Goal: Communication & Community: Answer question/provide support

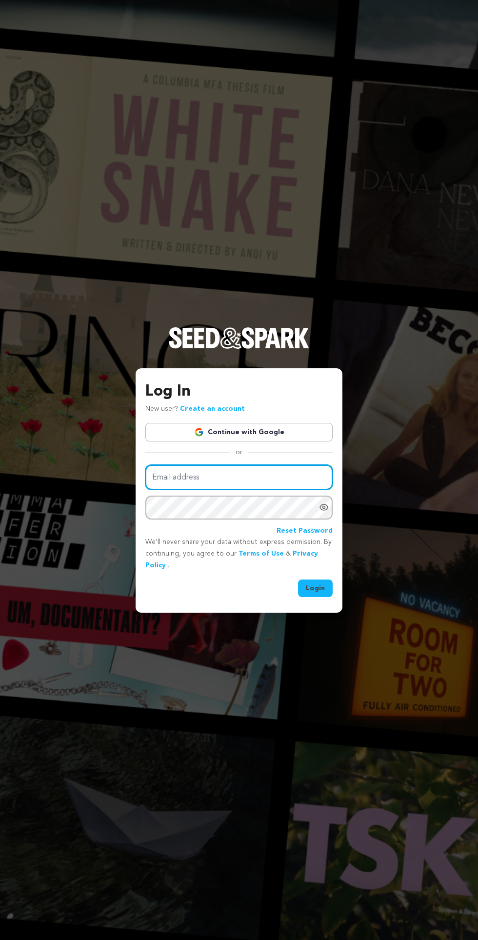
click at [254, 490] on input "Email address" at bounding box center [238, 477] width 187 height 25
type input "[EMAIL_ADDRESS][DOMAIN_NAME]"
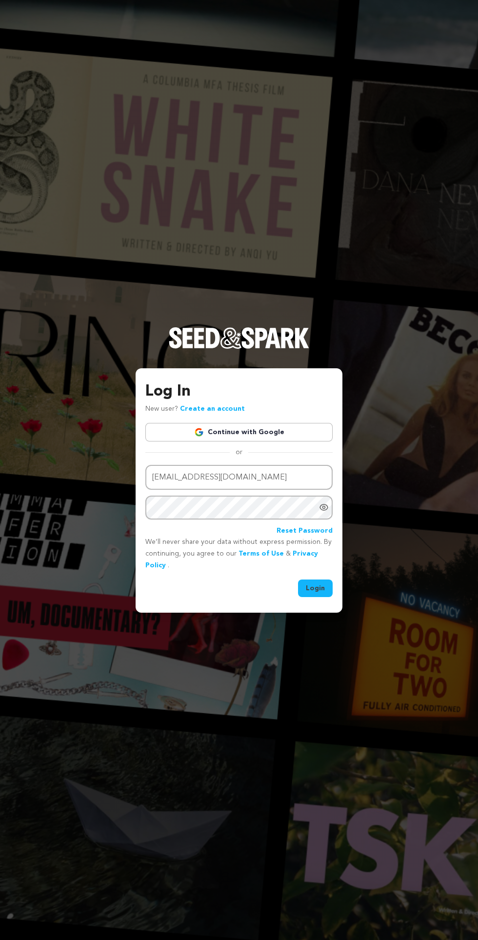
click at [298, 580] on button "Login" at bounding box center [315, 589] width 35 height 18
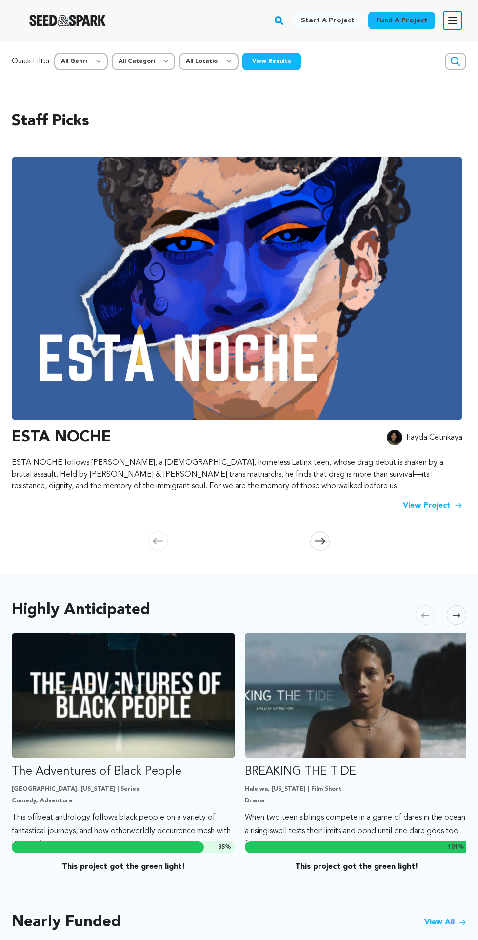
click at [450, 17] on icon "button" at bounding box center [453, 21] width 12 height 12
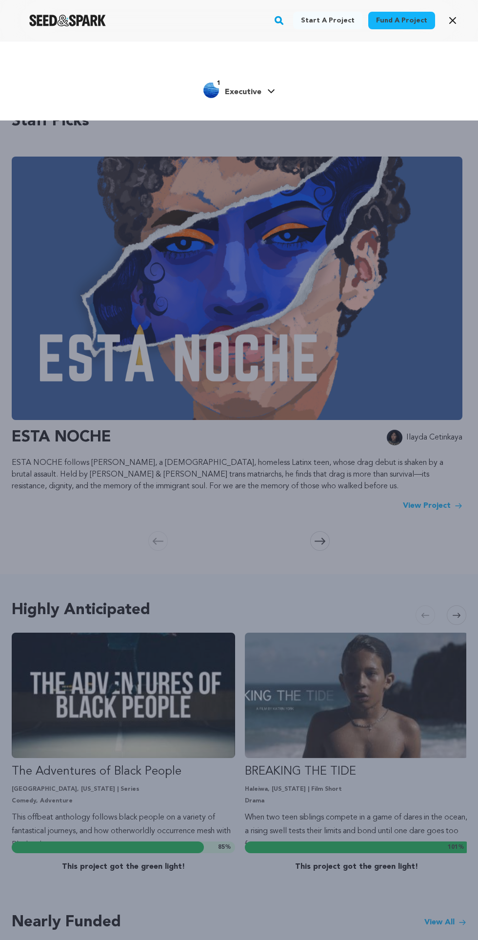
click at [270, 91] on icon at bounding box center [271, 91] width 8 height 5
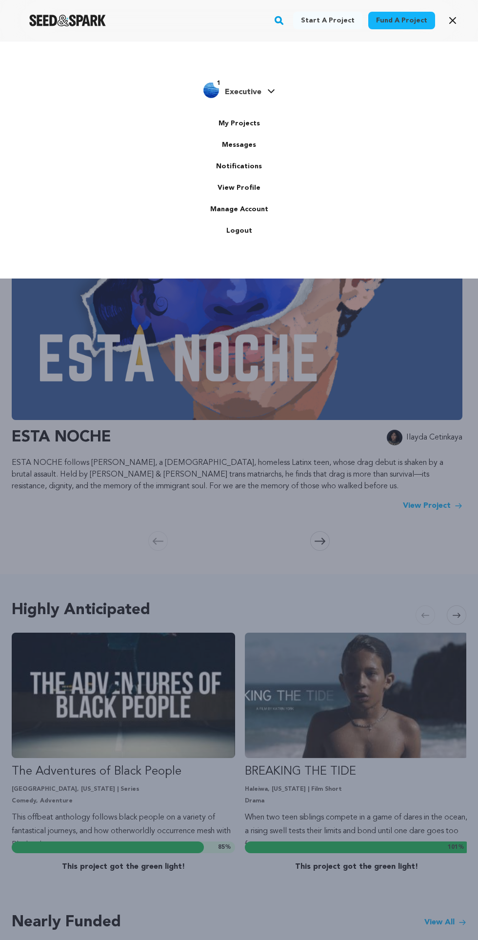
click at [262, 142] on link "Messages" at bounding box center [238, 144] width 109 height 21
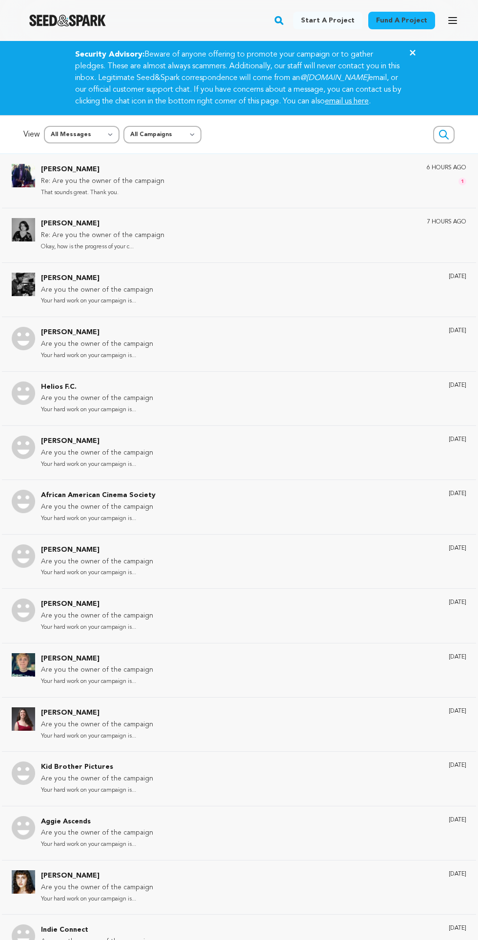
click at [338, 187] on div "[PERSON_NAME] Re: Are you the owner of the campaign That sounds great. Thank yo…" at bounding box center [254, 181] width 426 height 34
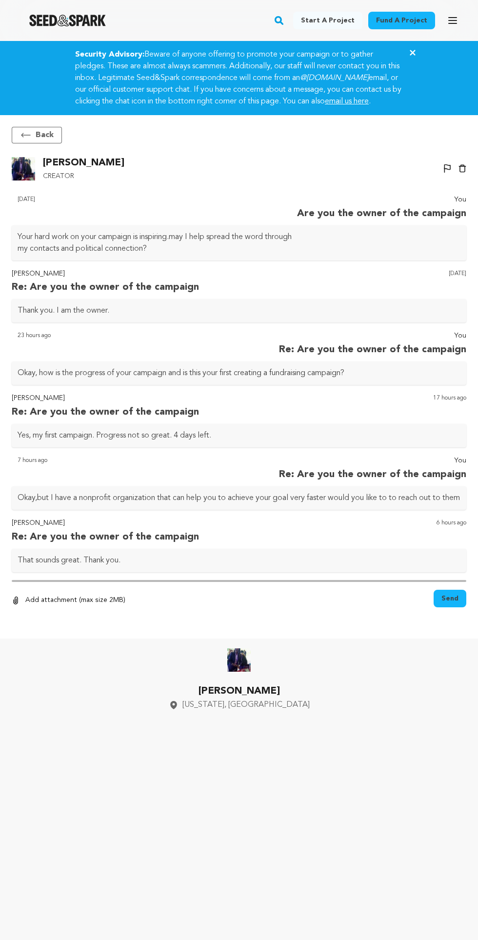
scroll to position [74, 0]
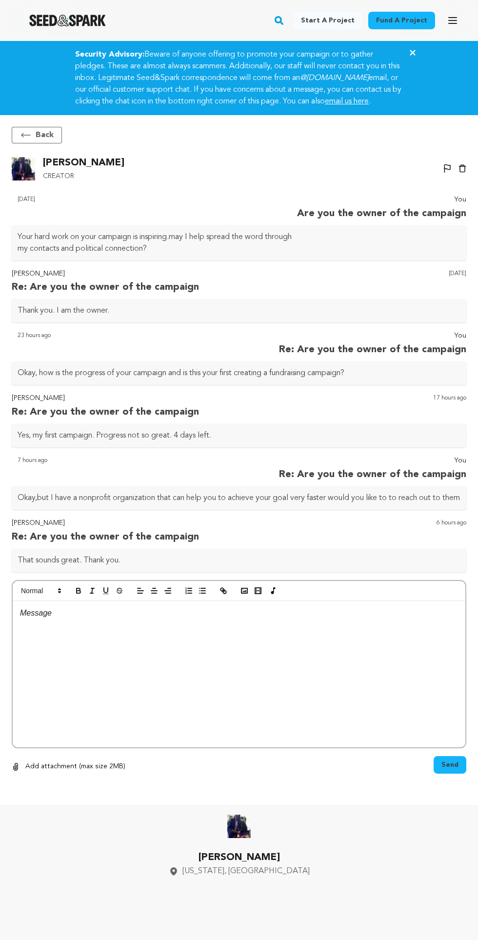
click at [233, 601] on div at bounding box center [239, 674] width 453 height 146
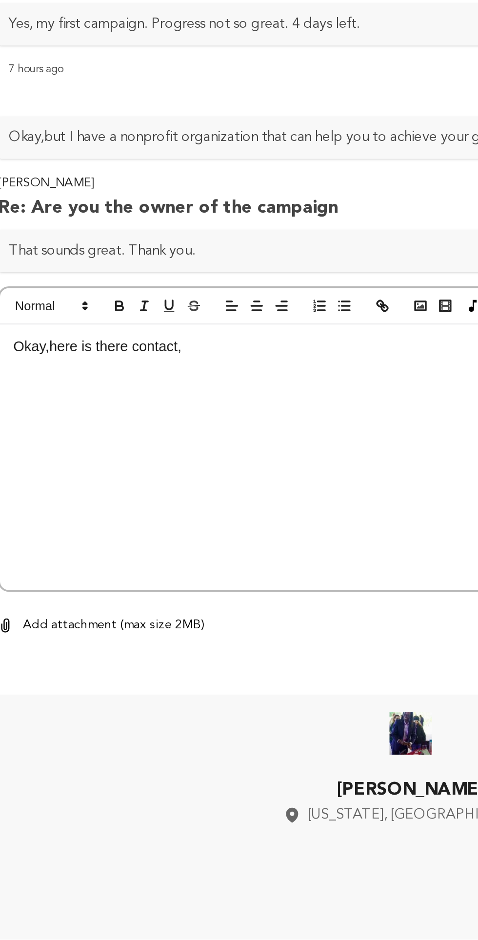
click at [45, 601] on div "Okay,here is there contact," at bounding box center [239, 674] width 453 height 146
click at [86, 620] on p "[PHONE_NUMBER]" at bounding box center [239, 626] width 438 height 13
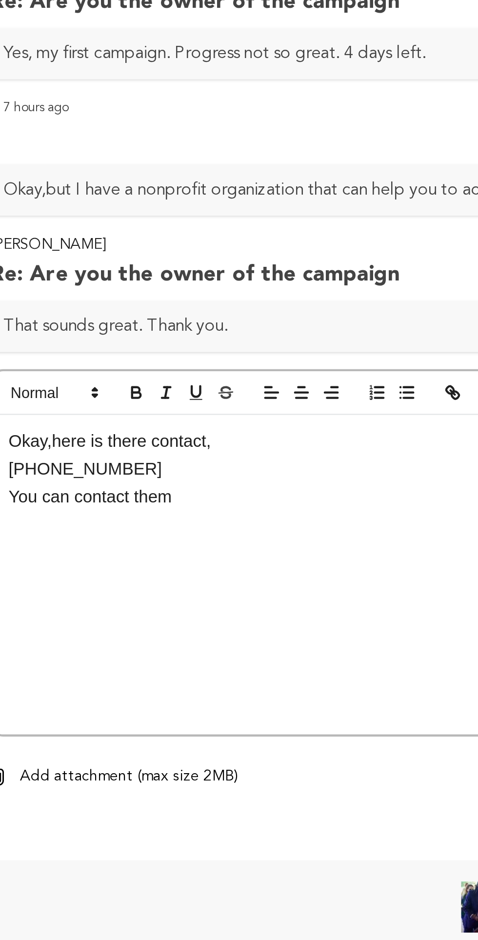
click at [120, 645] on p at bounding box center [239, 651] width 438 height 13
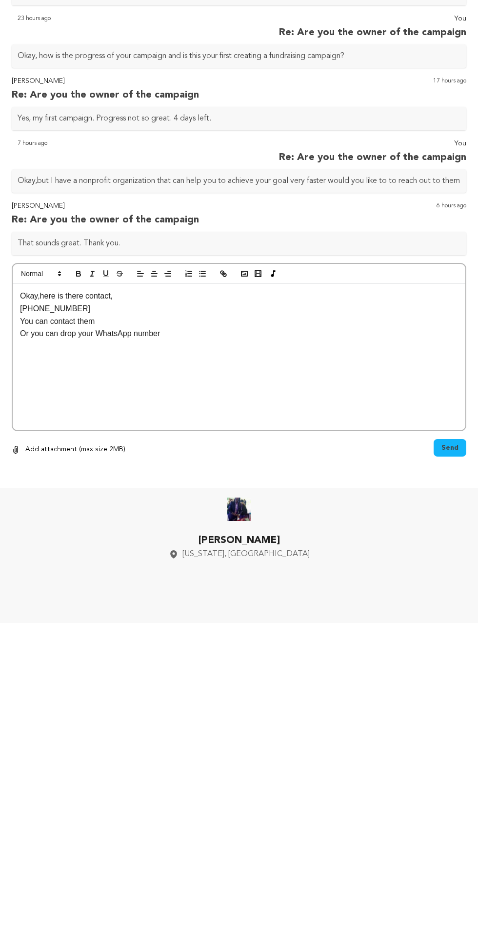
click at [460, 756] on button "Send" at bounding box center [450, 765] width 33 height 18
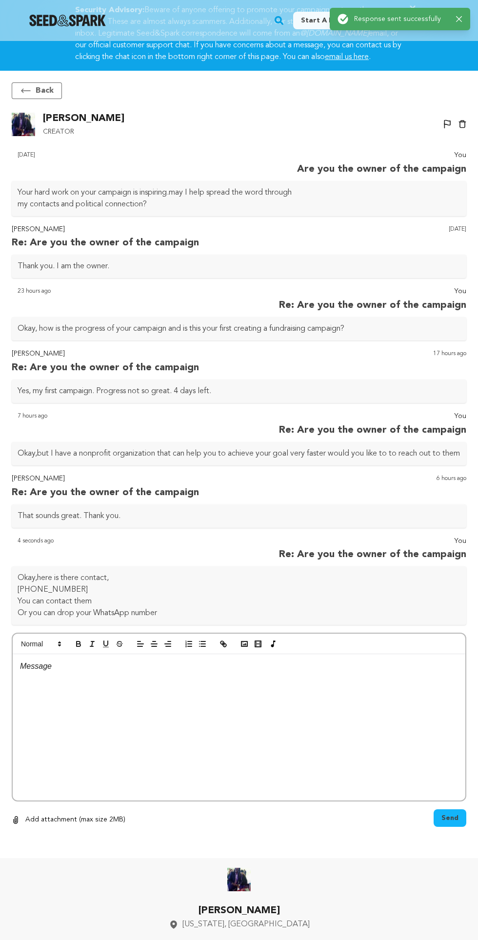
click at [29, 85] on icon at bounding box center [26, 91] width 12 height 12
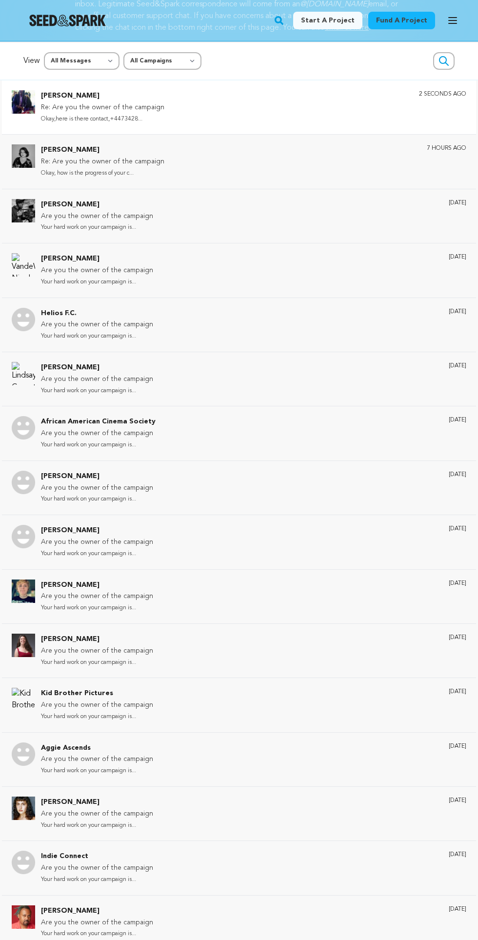
scroll to position [86, 0]
